Goal: Communication & Community: Answer question/provide support

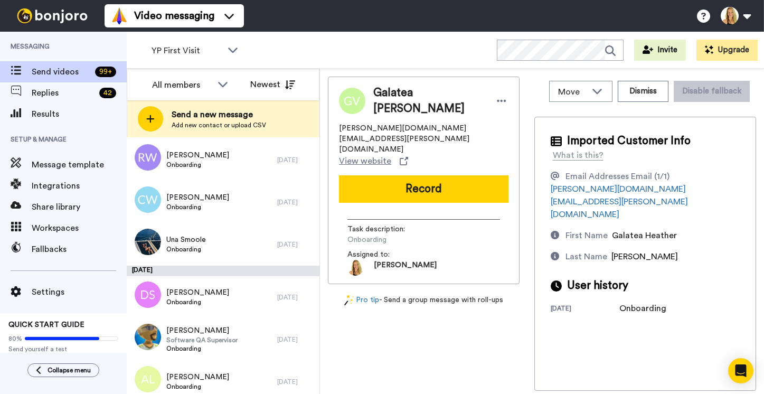
scroll to position [904, 0]
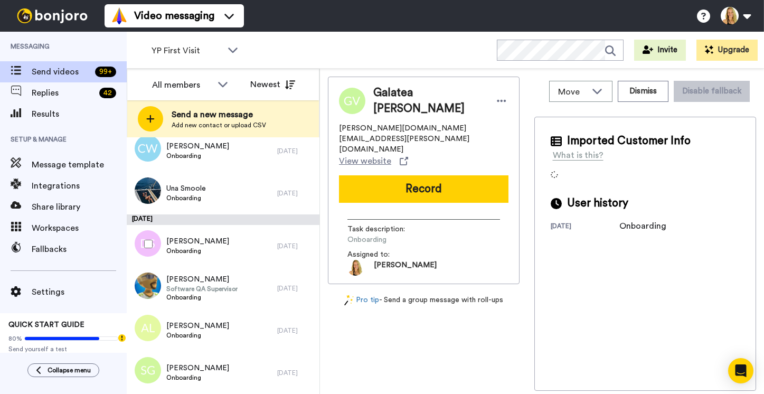
scroll to position [1221, 0]
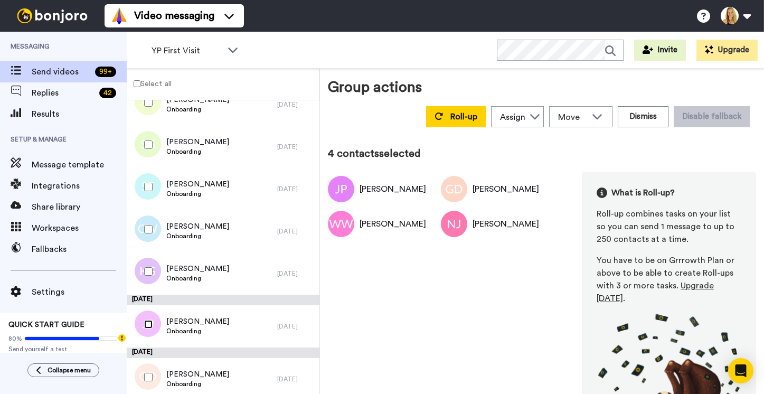
scroll to position [1094, 0]
click at [644, 106] on button "Dismiss" at bounding box center [642, 116] width 51 height 21
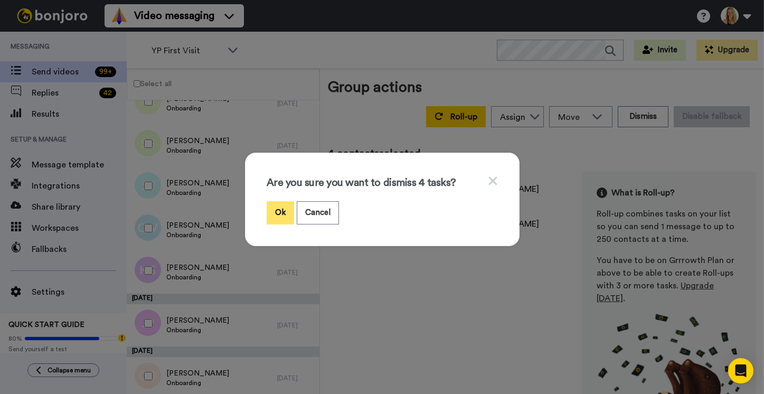
click at [278, 209] on button "Ok" at bounding box center [279, 212] width 27 height 23
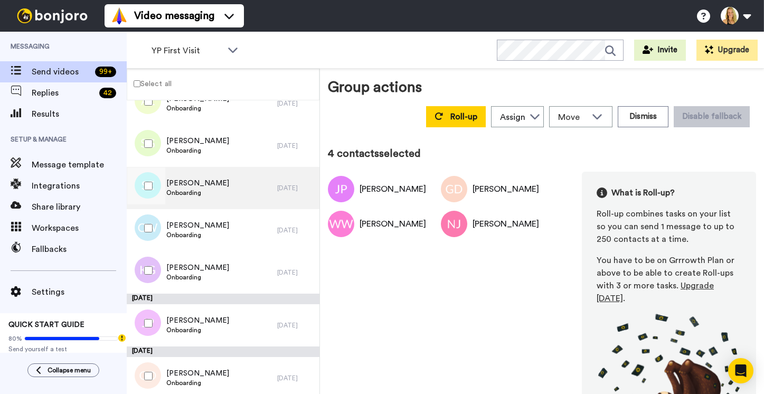
scroll to position [1031, 0]
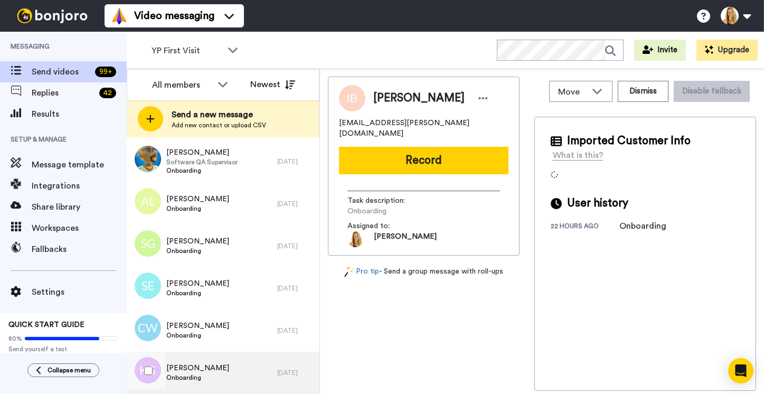
click at [175, 378] on span "Onboarding" at bounding box center [197, 377] width 63 height 8
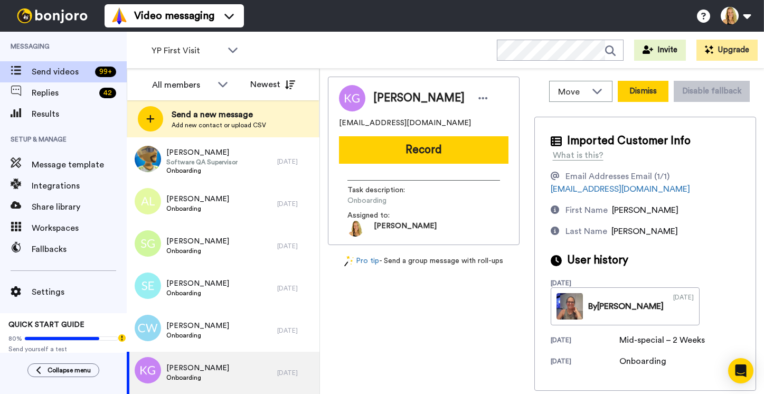
click at [648, 90] on button "Dismiss" at bounding box center [642, 91] width 51 height 21
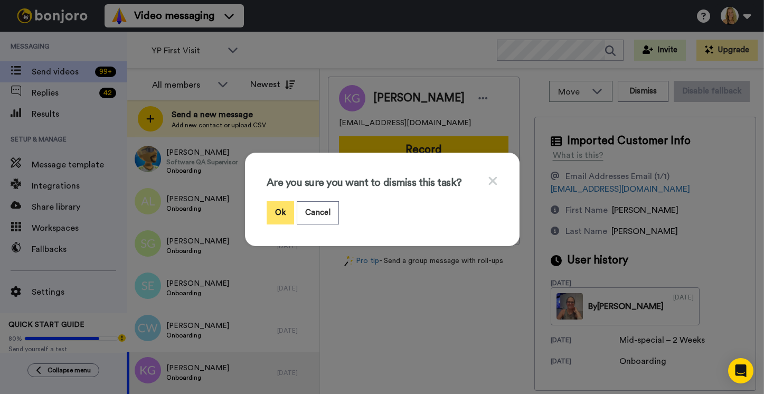
click at [280, 213] on button "Ok" at bounding box center [279, 212] width 27 height 23
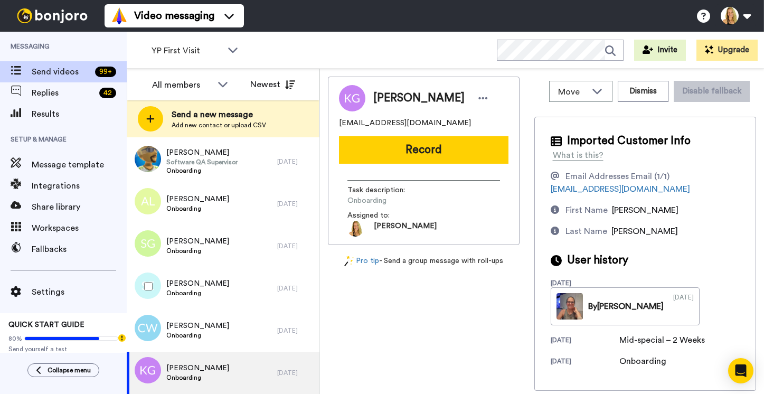
scroll to position [989, 0]
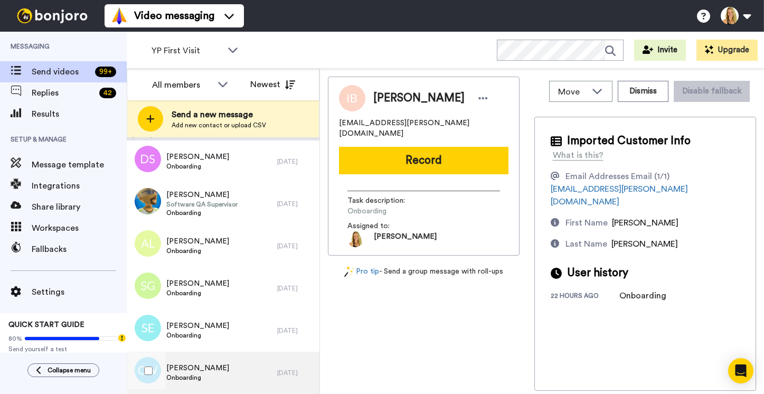
click at [195, 369] on span "Corri Wright" at bounding box center [197, 368] width 63 height 11
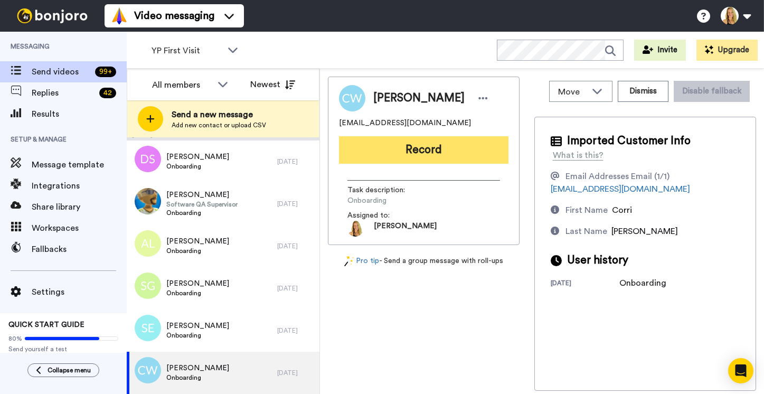
click at [420, 148] on button "Record" at bounding box center [423, 149] width 169 height 27
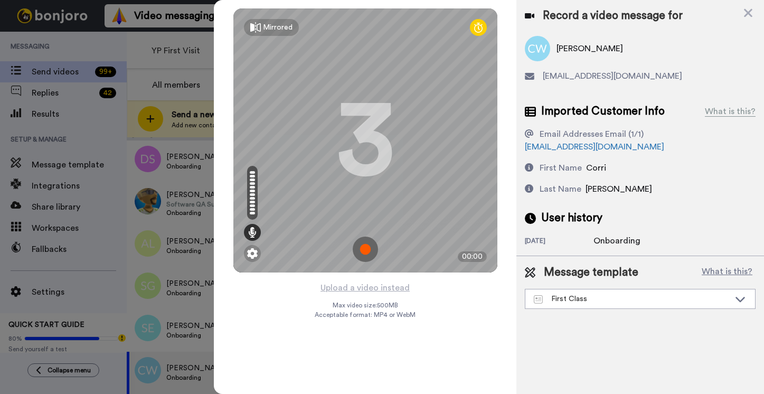
click at [365, 251] on img at bounding box center [365, 248] width 25 height 25
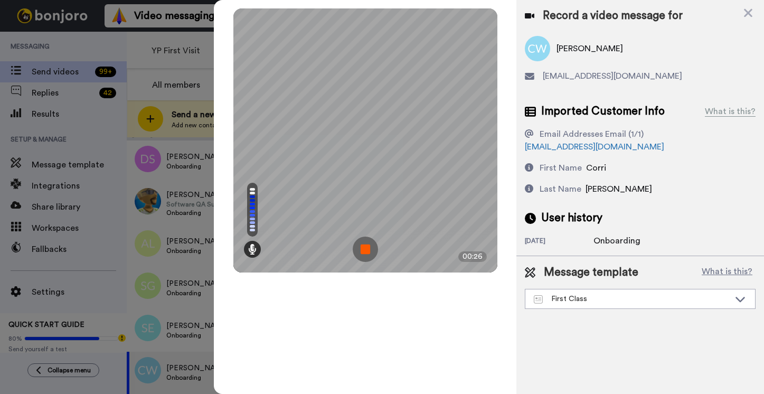
click at [365, 251] on img at bounding box center [365, 248] width 25 height 25
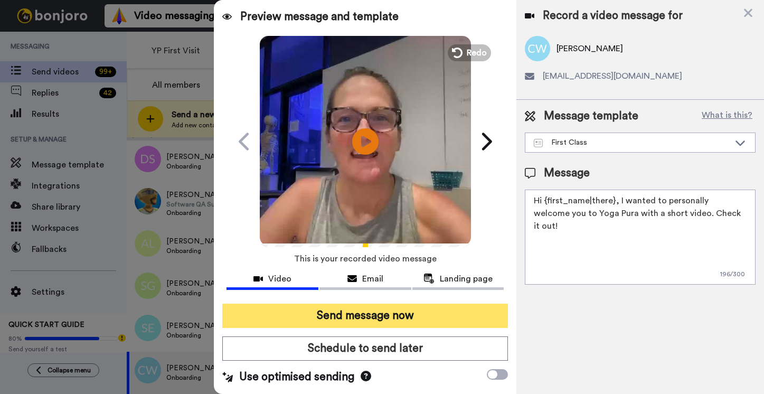
click at [376, 311] on button "Send message now" at bounding box center [364, 315] width 285 height 24
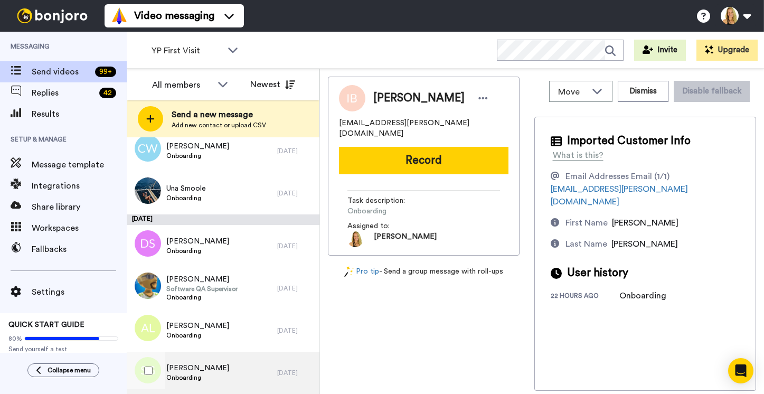
scroll to position [947, 0]
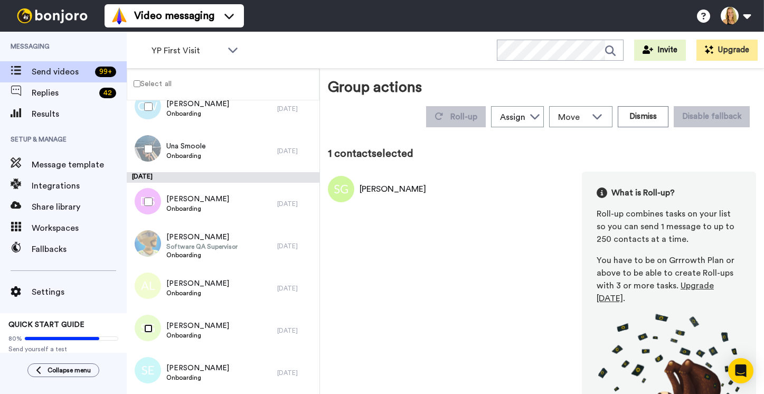
scroll to position [910, 0]
click at [635, 106] on button "Dismiss" at bounding box center [642, 116] width 51 height 21
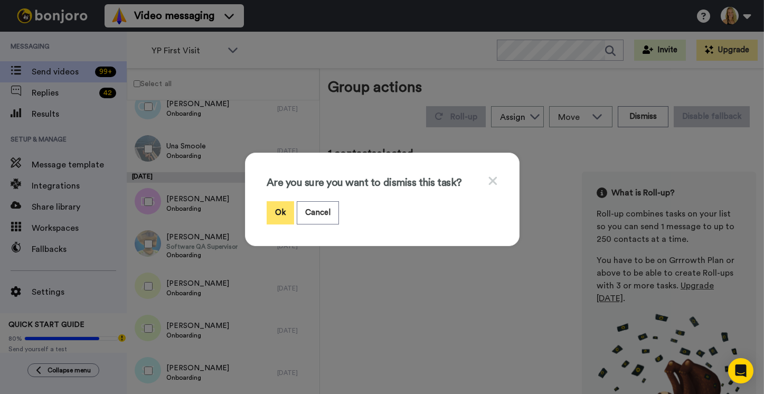
click at [275, 205] on button "Ok" at bounding box center [279, 212] width 27 height 23
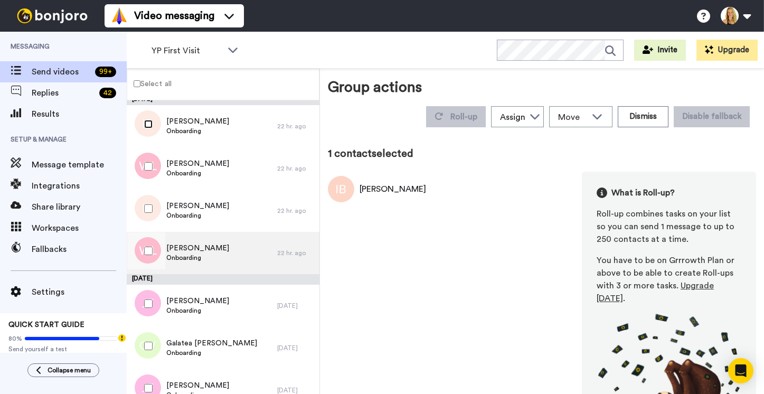
scroll to position [5, 0]
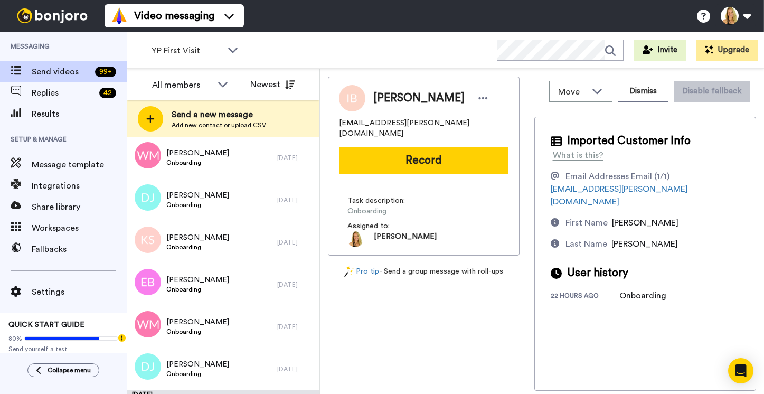
scroll to position [455, 0]
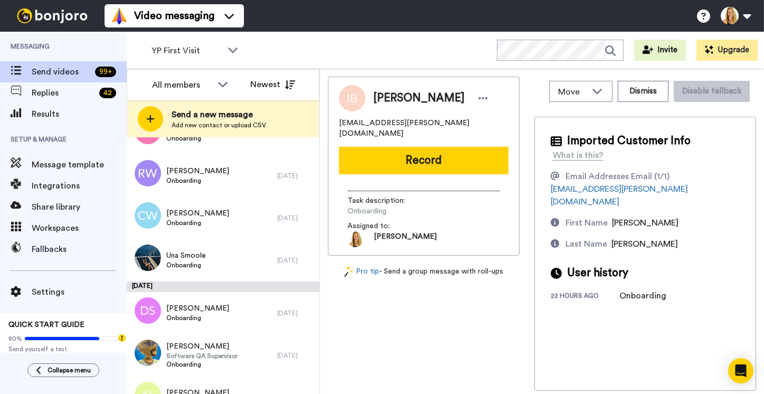
scroll to position [904, 0]
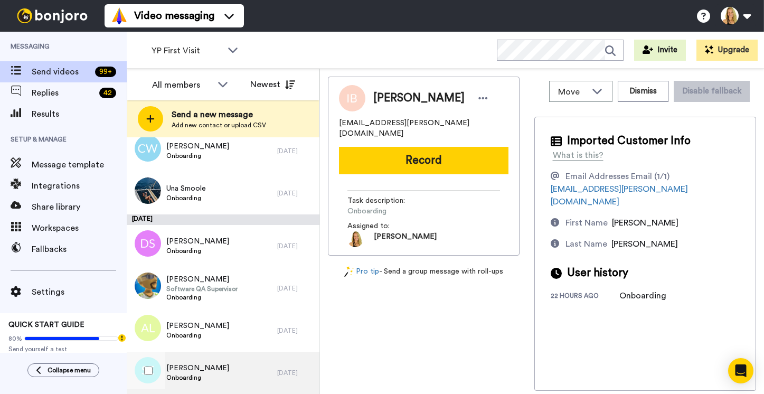
click at [190, 371] on span "Savanah Engdahl" at bounding box center [197, 368] width 63 height 11
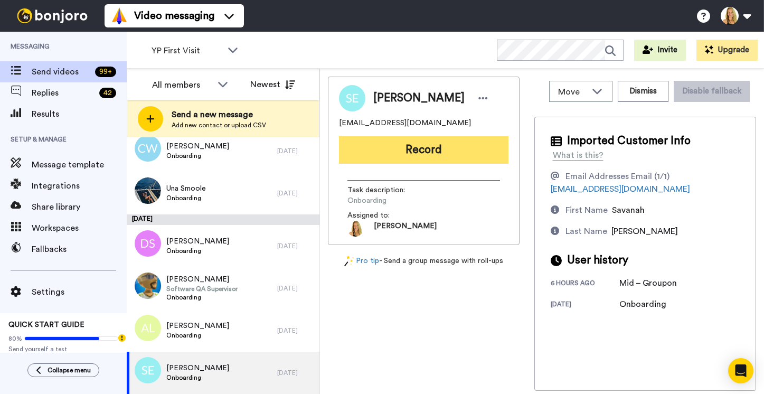
click at [406, 154] on button "Record" at bounding box center [423, 149] width 169 height 27
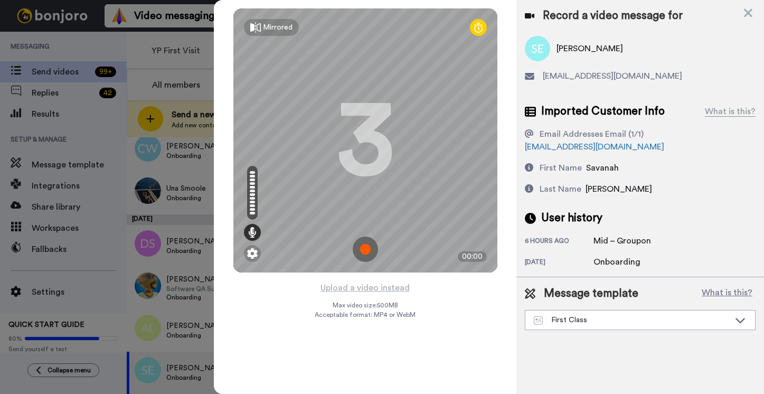
click at [364, 252] on img at bounding box center [365, 248] width 25 height 25
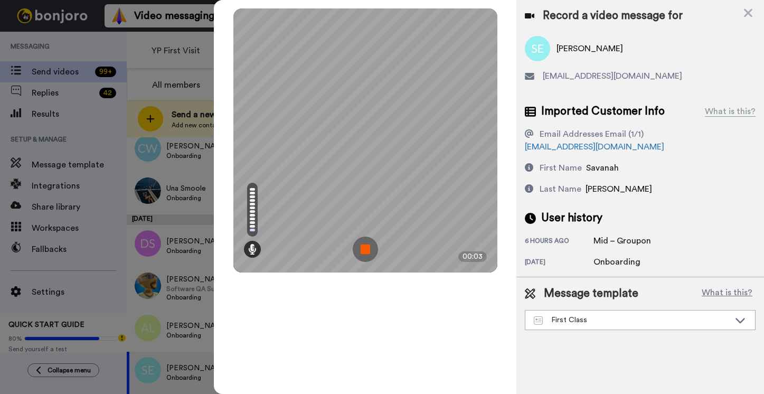
click at [367, 253] on img at bounding box center [365, 248] width 25 height 25
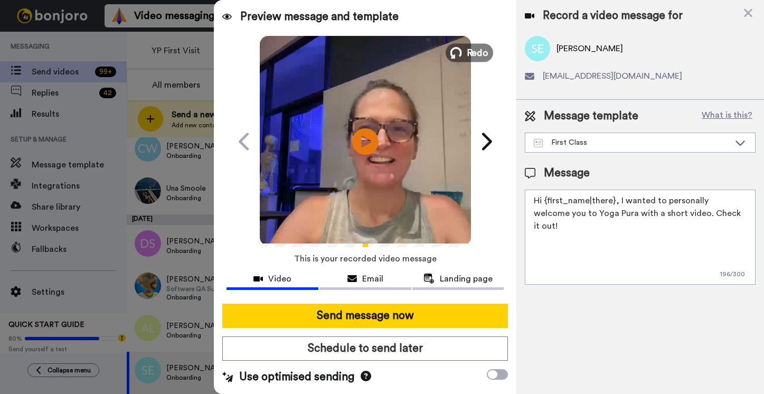
click at [466, 56] on button "Redo" at bounding box center [468, 52] width 47 height 18
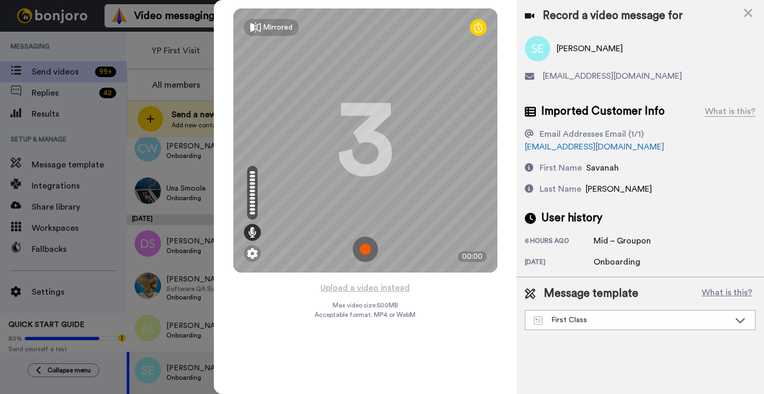
click at [368, 247] on img at bounding box center [365, 248] width 25 height 25
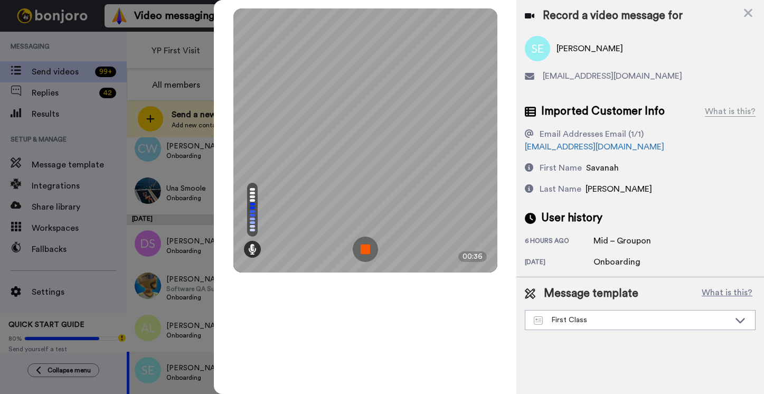
click at [368, 247] on img at bounding box center [365, 248] width 25 height 25
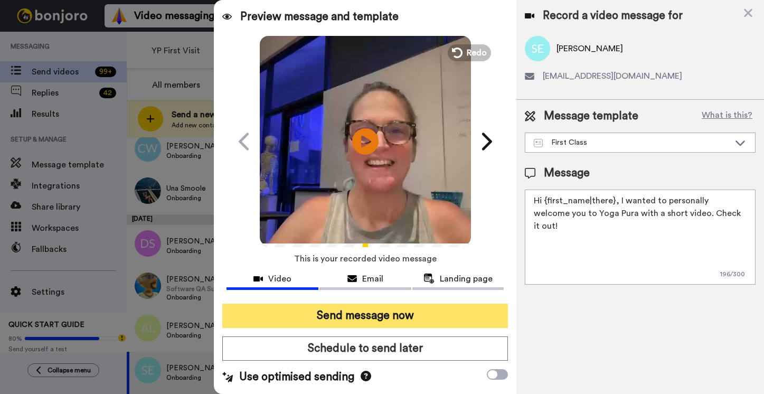
click at [369, 308] on button "Send message now" at bounding box center [364, 315] width 285 height 24
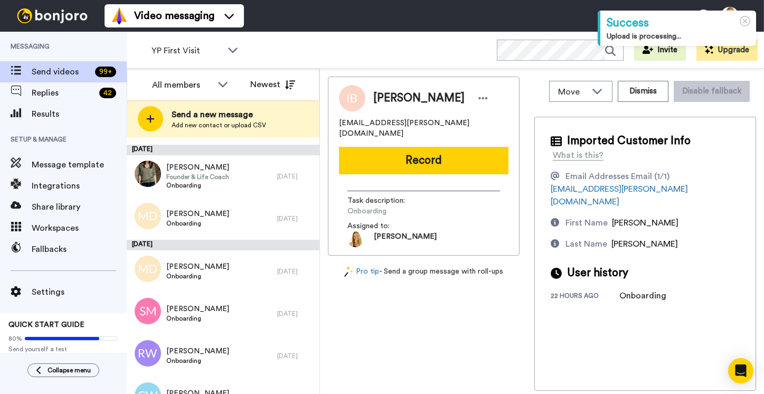
scroll to position [862, 0]
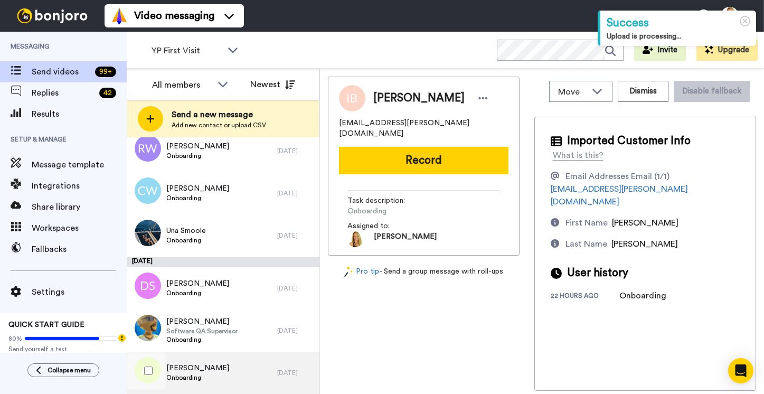
click at [190, 371] on span "Anahi Lizarraga" at bounding box center [197, 368] width 63 height 11
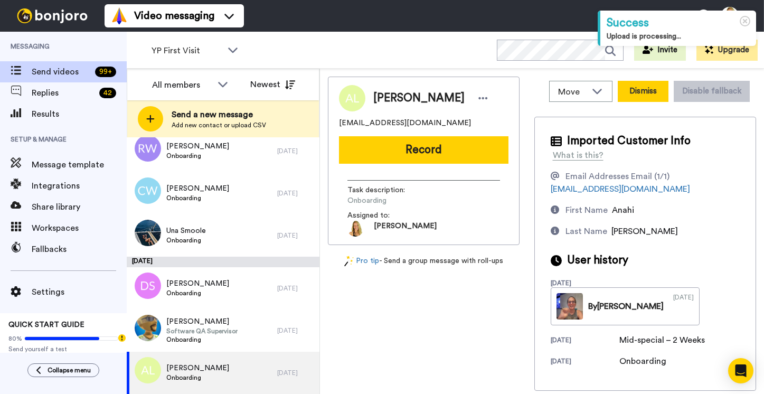
click at [649, 91] on button "Dismiss" at bounding box center [642, 91] width 51 height 21
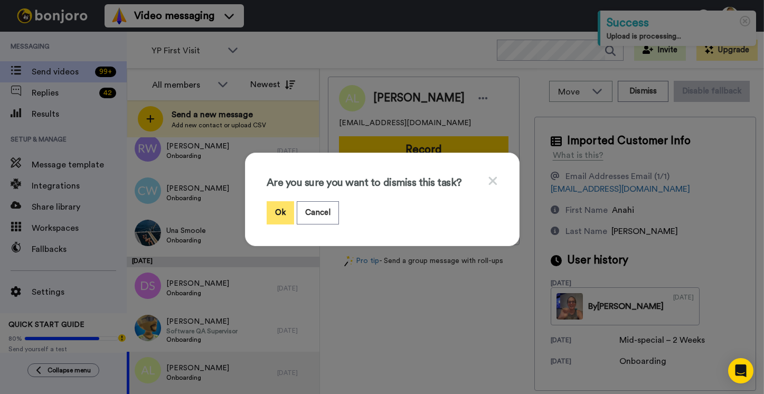
click at [282, 207] on button "Ok" at bounding box center [279, 212] width 27 height 23
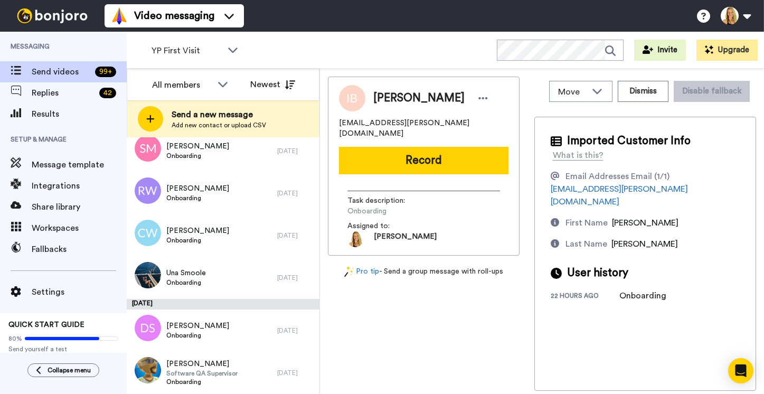
scroll to position [820, 0]
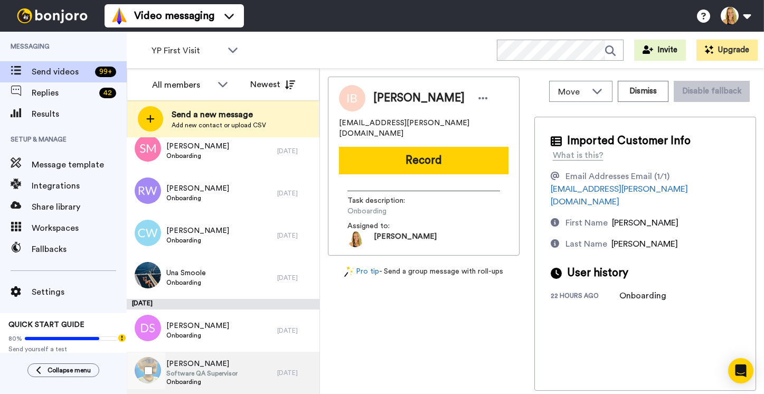
click at [180, 378] on span "Onboarding" at bounding box center [201, 381] width 71 height 8
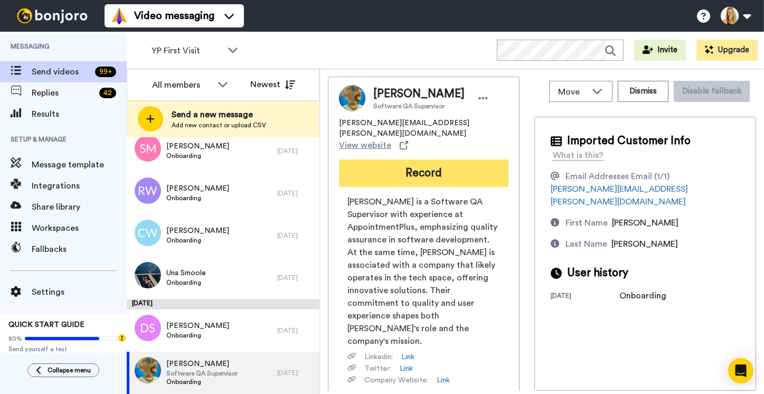
click at [431, 159] on button "Record" at bounding box center [423, 172] width 169 height 27
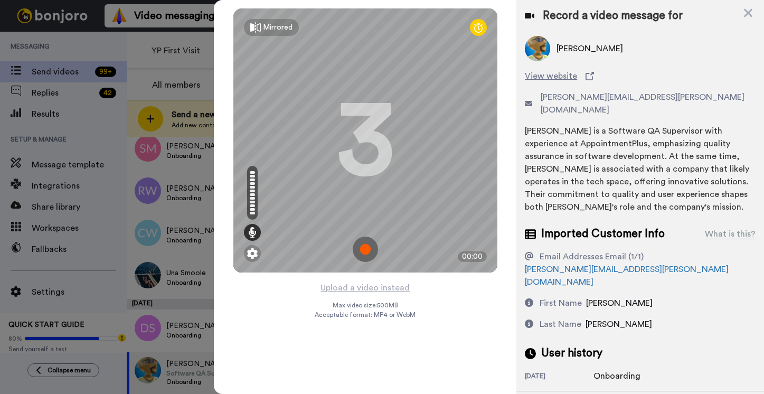
click at [364, 244] on img at bounding box center [365, 248] width 25 height 25
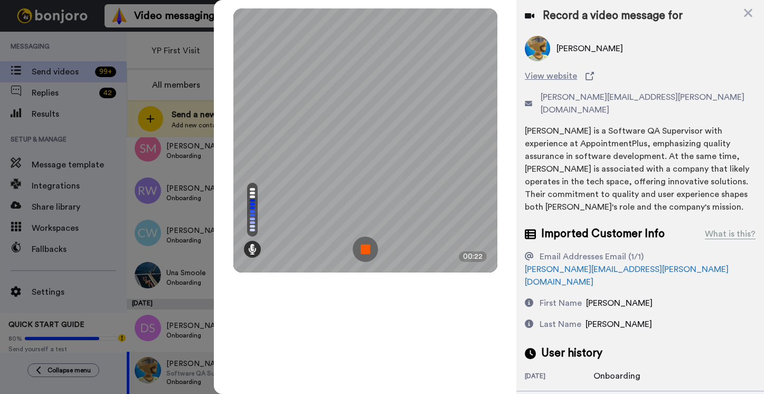
click at [364, 244] on img at bounding box center [365, 248] width 25 height 25
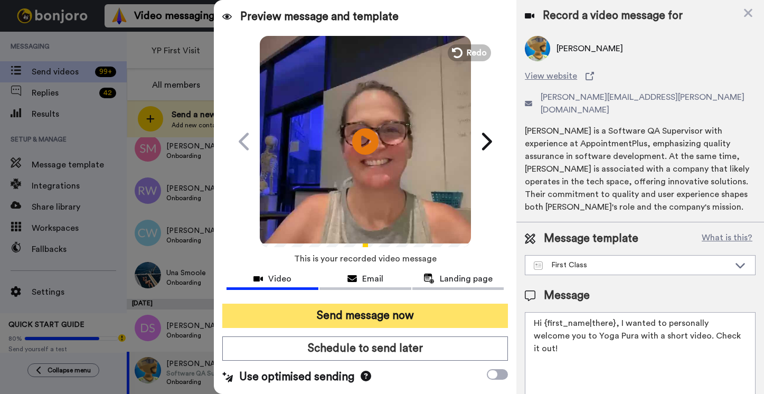
click at [357, 313] on button "Send message now" at bounding box center [364, 315] width 285 height 24
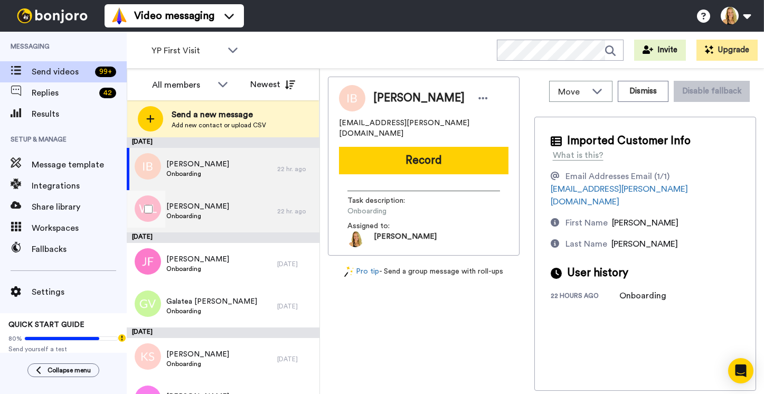
click at [192, 210] on span "[PERSON_NAME]" at bounding box center [197, 206] width 63 height 11
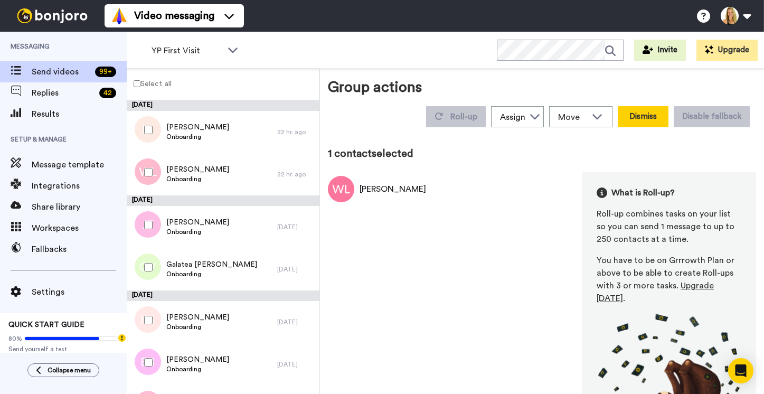
click at [653, 106] on button "Dismiss" at bounding box center [642, 116] width 51 height 21
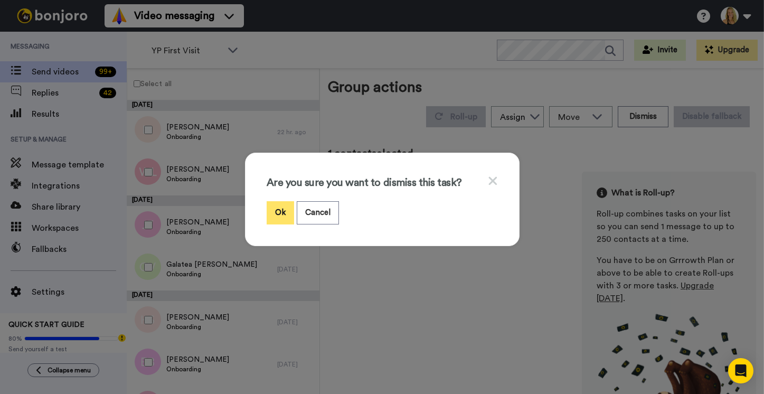
click at [283, 209] on button "Ok" at bounding box center [279, 212] width 27 height 23
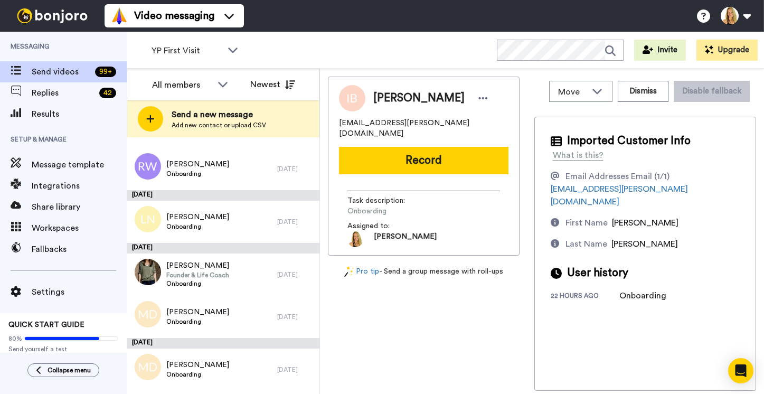
scroll to position [736, 0]
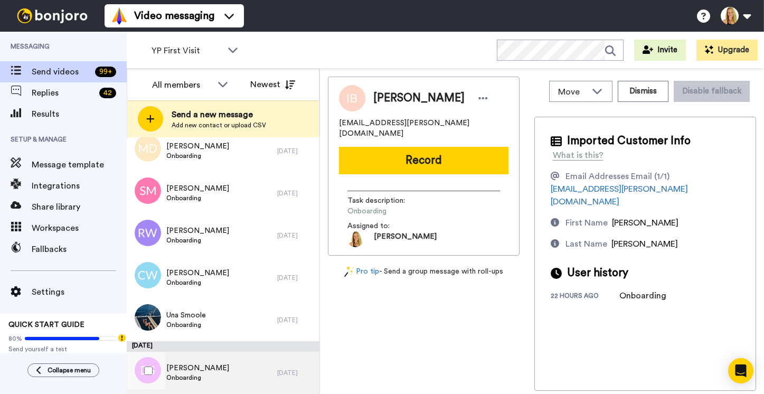
click at [193, 363] on span "[PERSON_NAME]" at bounding box center [197, 368] width 63 height 11
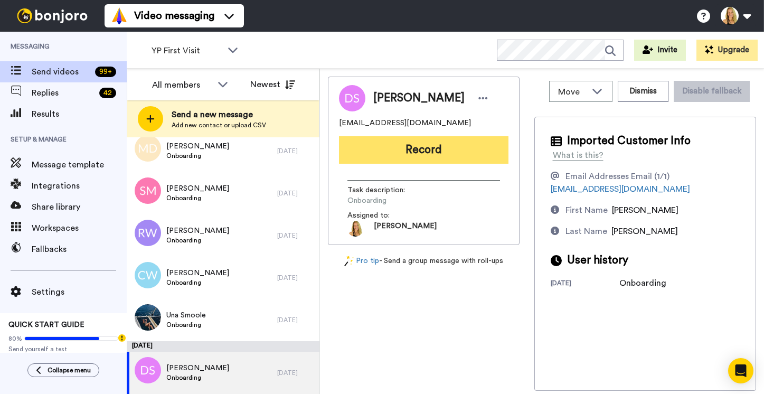
click at [413, 153] on button "Record" at bounding box center [423, 149] width 169 height 27
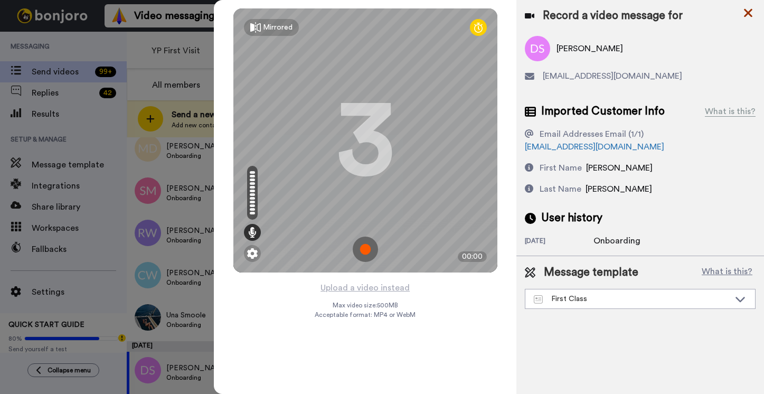
click at [749, 13] on icon at bounding box center [747, 12] width 11 height 13
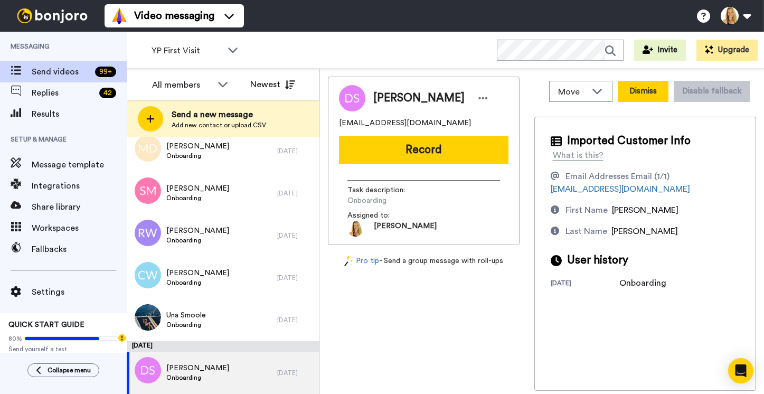
click at [641, 92] on button "Dismiss" at bounding box center [642, 91] width 51 height 21
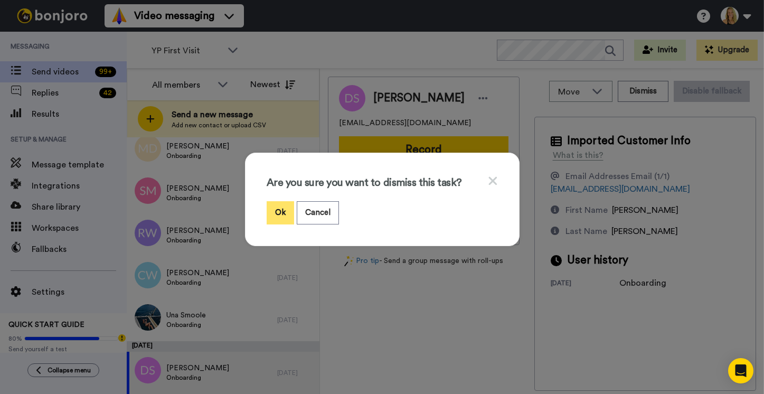
click at [291, 206] on button "Ok" at bounding box center [279, 212] width 27 height 23
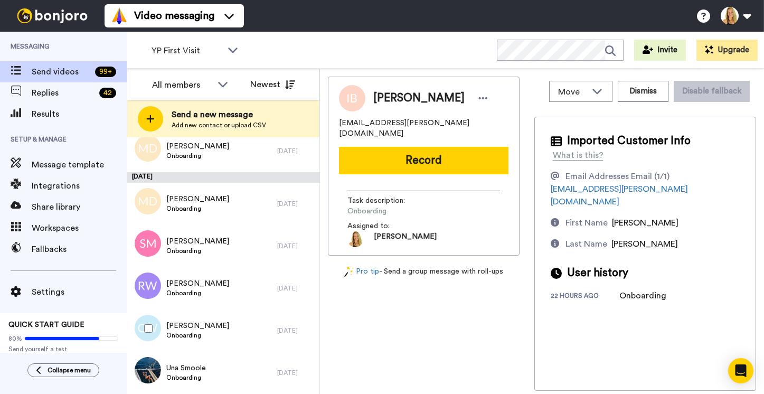
scroll to position [683, 0]
